Goal: Task Accomplishment & Management: Use online tool/utility

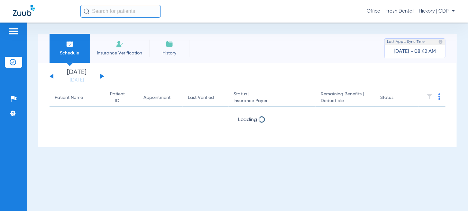
click at [96, 77] on link "[DATE]" at bounding box center [77, 80] width 39 height 6
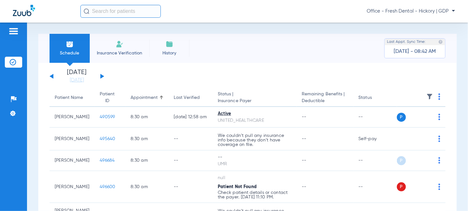
click at [101, 78] on button at bounding box center [102, 76] width 4 height 5
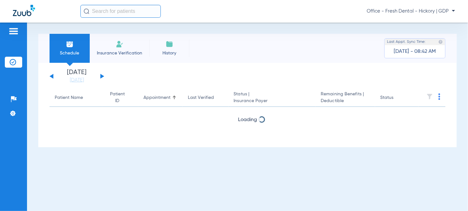
click at [101, 78] on button at bounding box center [102, 76] width 4 height 5
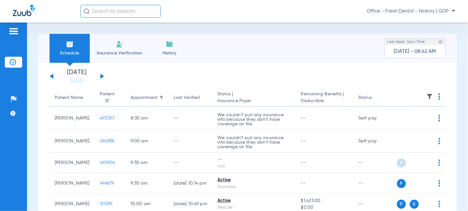
click at [55, 75] on div "[DATE] [DATE] [DATE] [DATE] [DATE] [DATE] [DATE] [DATE] [DATE] [DATE] [DATE] [D…" at bounding box center [77, 76] width 55 height 14
click at [52, 76] on button at bounding box center [52, 76] width 4 height 5
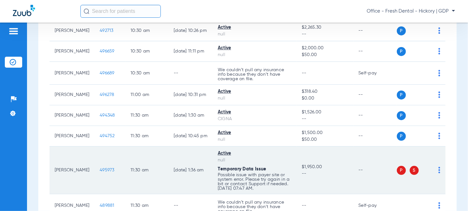
scroll to position [322, 0]
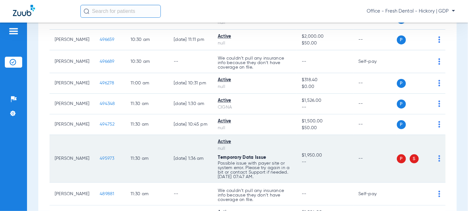
click at [439, 161] on img at bounding box center [440, 158] width 2 height 6
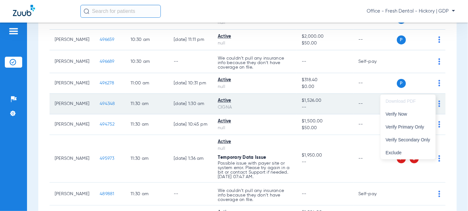
click at [392, 113] on span "Verify Now" at bounding box center [408, 114] width 45 height 5
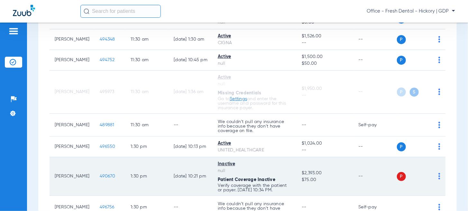
scroll to position [363, 0]
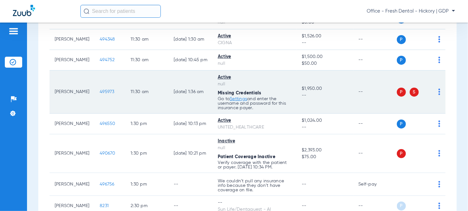
click at [102, 94] on span "495973" at bounding box center [107, 91] width 15 height 5
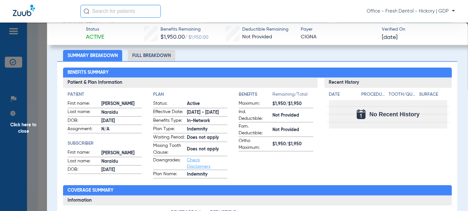
scroll to position [0, 0]
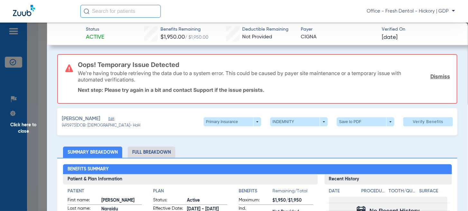
click at [14, 128] on span "Click here to close" at bounding box center [23, 128] width 47 height 211
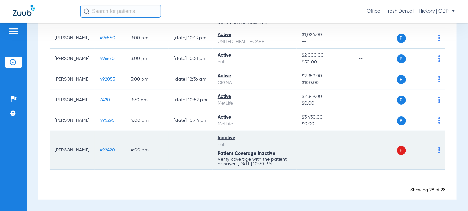
scroll to position [587, 0]
